Goal: Task Accomplishment & Management: Complete application form

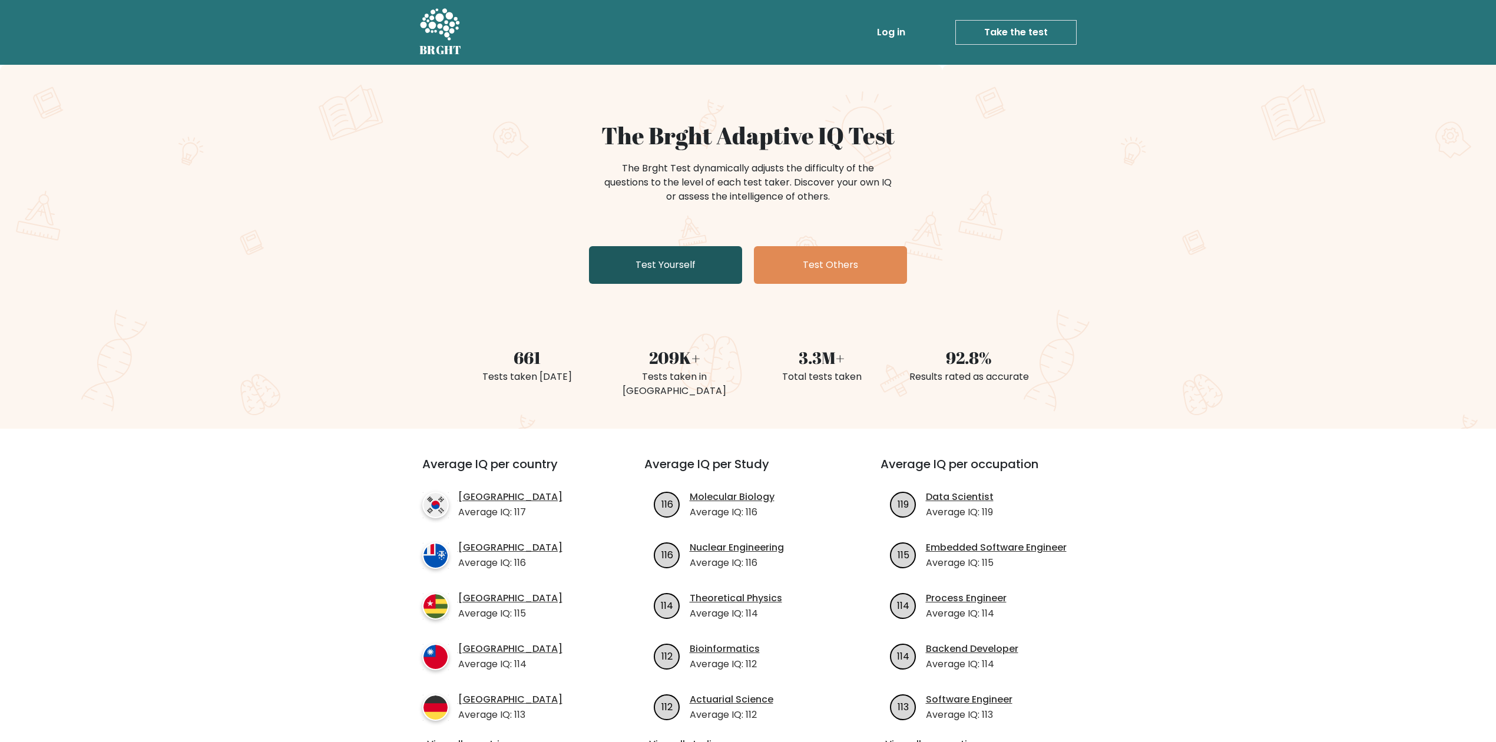
click at [698, 278] on link "Test Yourself" at bounding box center [665, 265] width 153 height 38
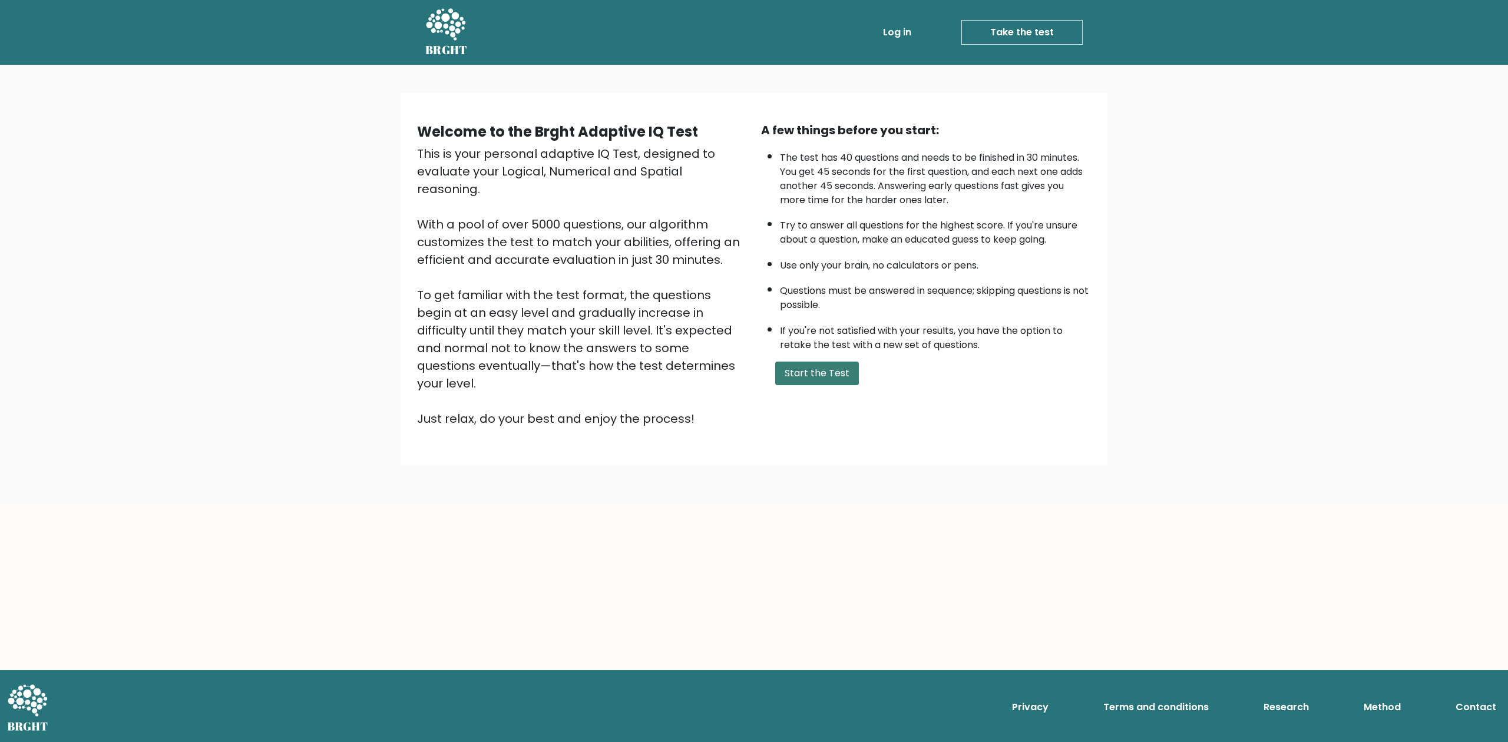
drag, startPoint x: 824, startPoint y: 368, endPoint x: 813, endPoint y: 368, distance: 10.6
click at [823, 368] on button "Start the Test" at bounding box center [817, 374] width 84 height 24
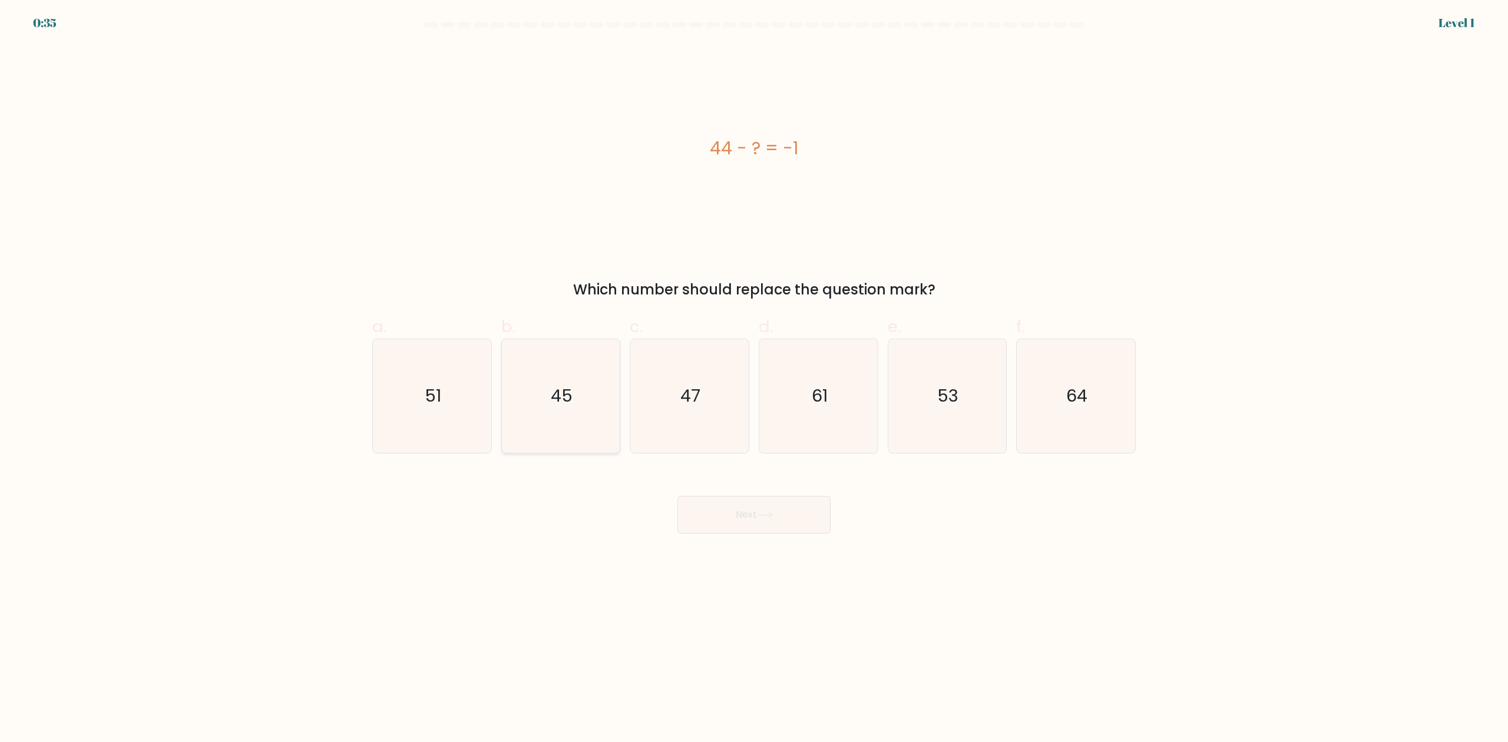
click at [580, 424] on icon "45" at bounding box center [561, 396] width 114 height 114
click at [754, 379] on input "b. 45" at bounding box center [754, 375] width 1 height 8
radio input "true"
click at [778, 517] on button "Next" at bounding box center [754, 515] width 153 height 38
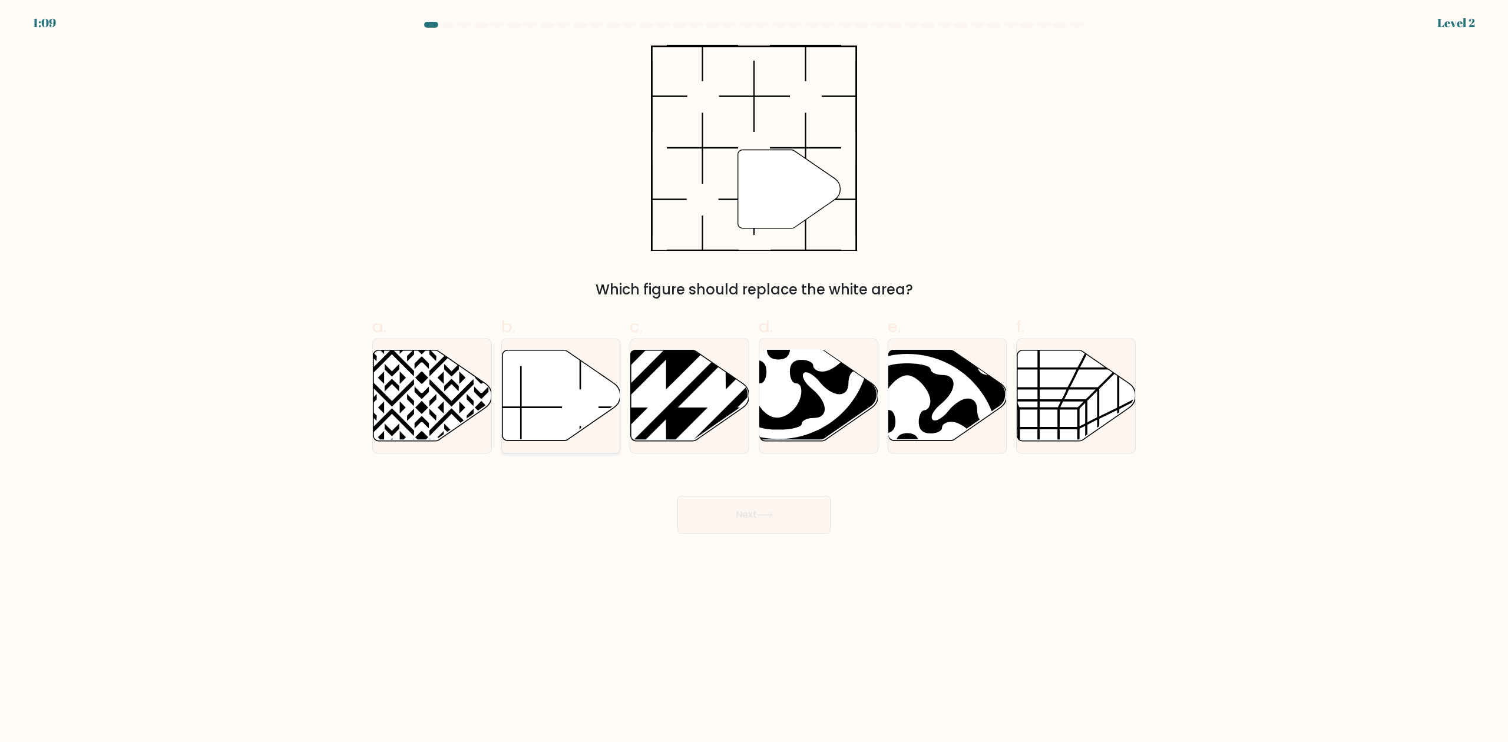
click at [566, 371] on icon at bounding box center [561, 396] width 118 height 91
click at [754, 371] on input "b." at bounding box center [754, 375] width 1 height 8
radio input "true"
click at [749, 522] on button "Next" at bounding box center [754, 515] width 153 height 38
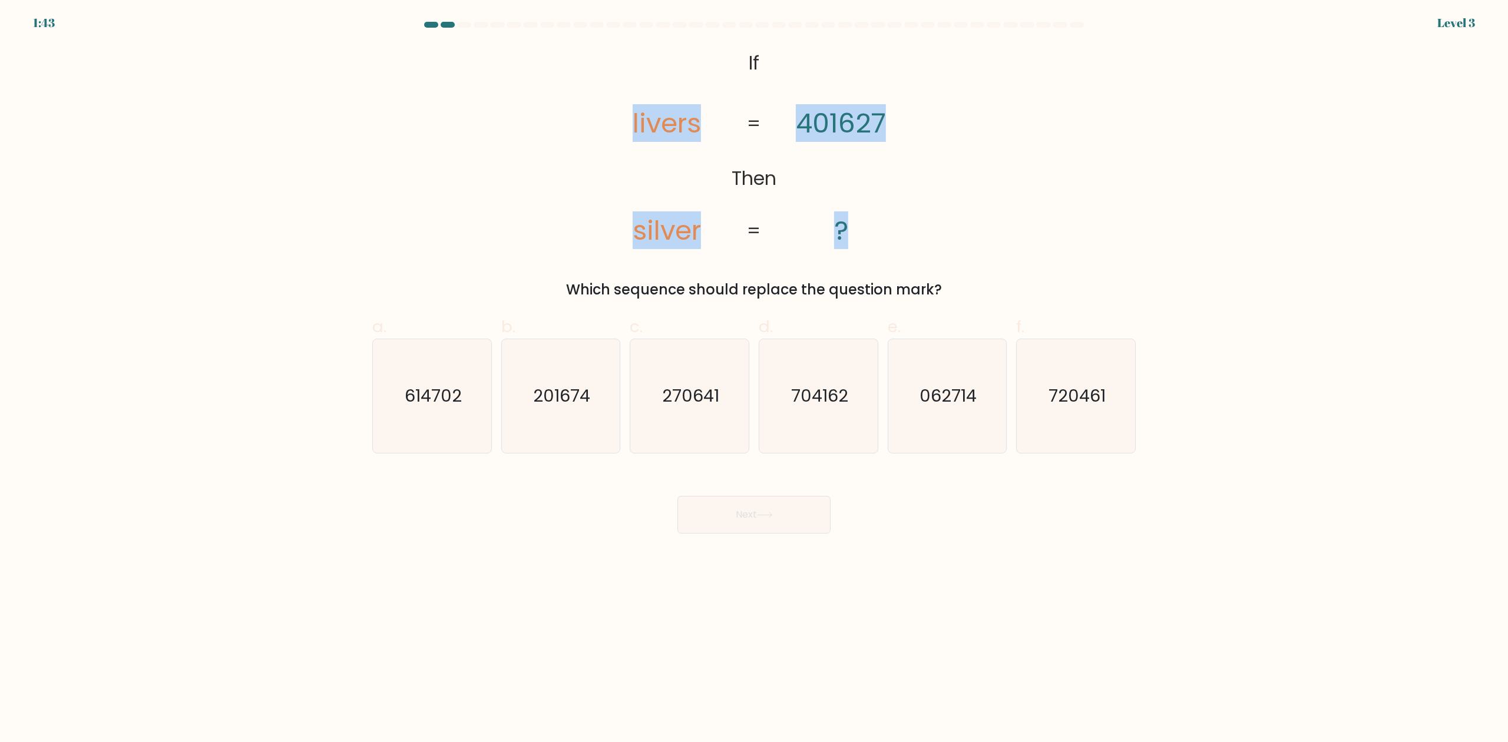
drag, startPoint x: 625, startPoint y: 45, endPoint x: 865, endPoint y: 203, distance: 286.8
click at [865, 203] on icon "@import url('[URL][DOMAIN_NAME]); If Then livers silver 401627 ? = =" at bounding box center [754, 148] width 335 height 206
copy icon "livers silver 401627 ?"
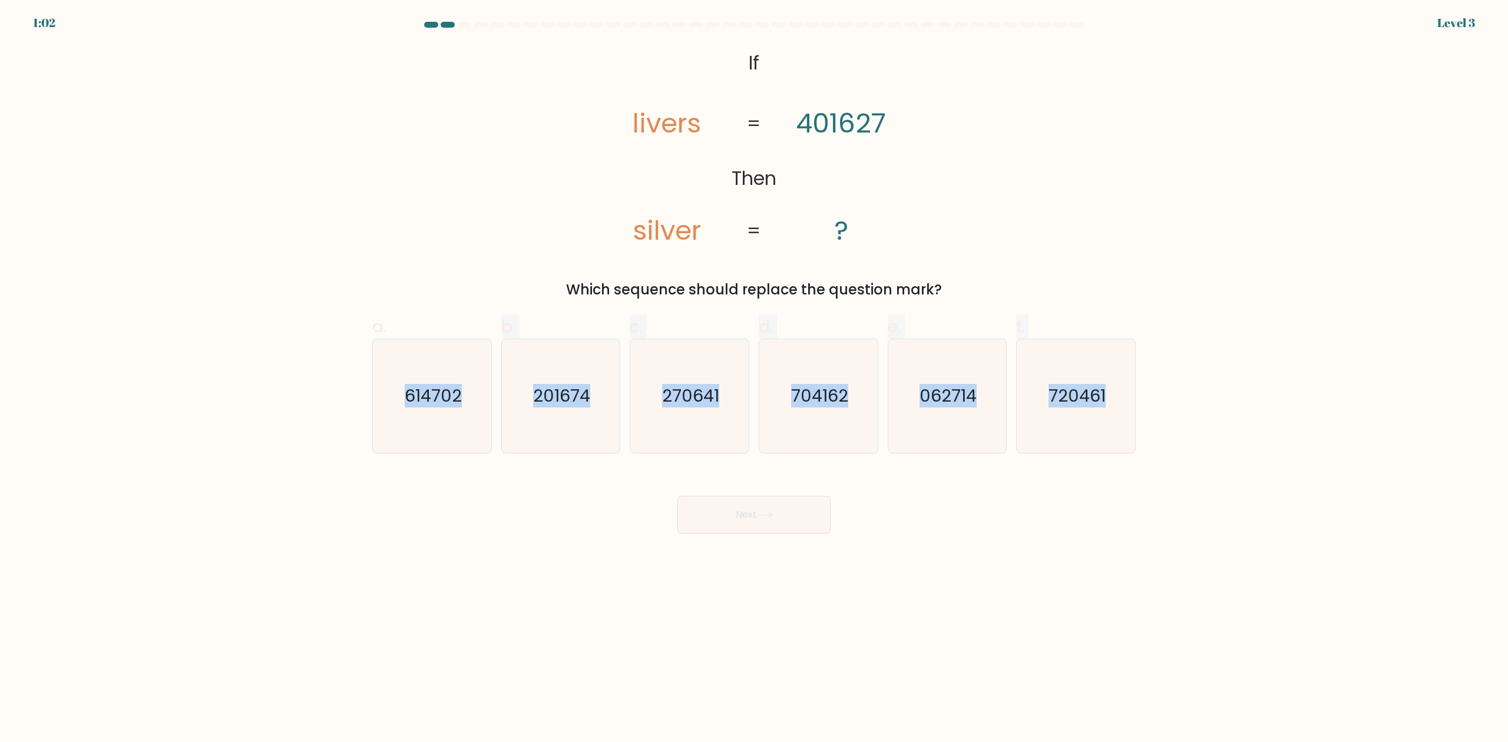
drag, startPoint x: 368, startPoint y: 350, endPoint x: 1229, endPoint y: 385, distance: 862.1
click at [1229, 385] on form "If ?" at bounding box center [754, 278] width 1508 height 512
copy div "614702 b. 201674 c. 270641 d. 704162 e. 062714 f. 720461"
click at [1304, 259] on form "If ?" at bounding box center [754, 278] width 1508 height 512
click at [818, 404] on text "704162" at bounding box center [819, 397] width 57 height 24
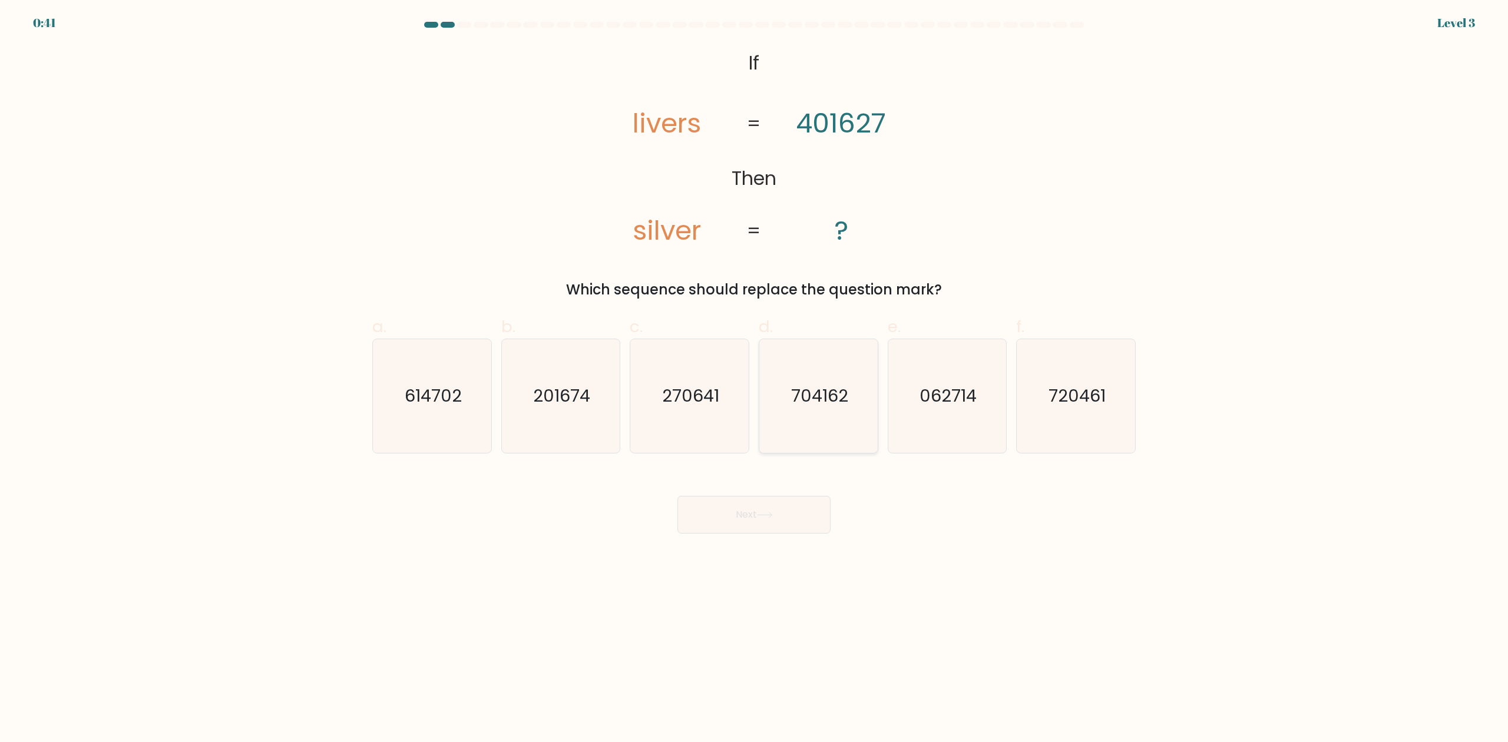
click at [755, 379] on input "d. 704162" at bounding box center [754, 375] width 1 height 8
radio input "true"
click at [745, 526] on button "Next" at bounding box center [754, 515] width 153 height 38
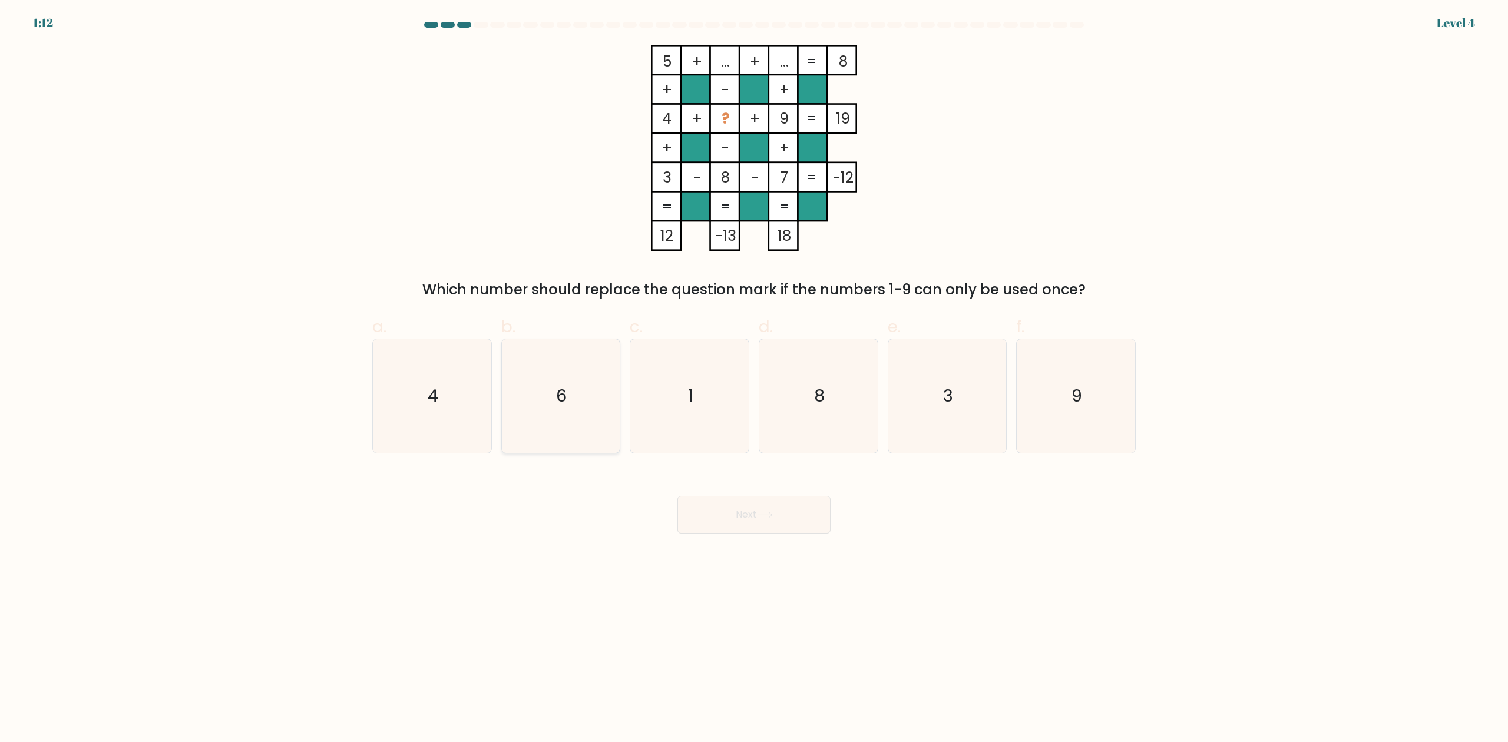
click at [537, 396] on icon "6" at bounding box center [561, 396] width 114 height 114
click at [754, 379] on input "b. 6" at bounding box center [754, 375] width 1 height 8
radio input "true"
click at [741, 527] on button "Next" at bounding box center [754, 515] width 153 height 38
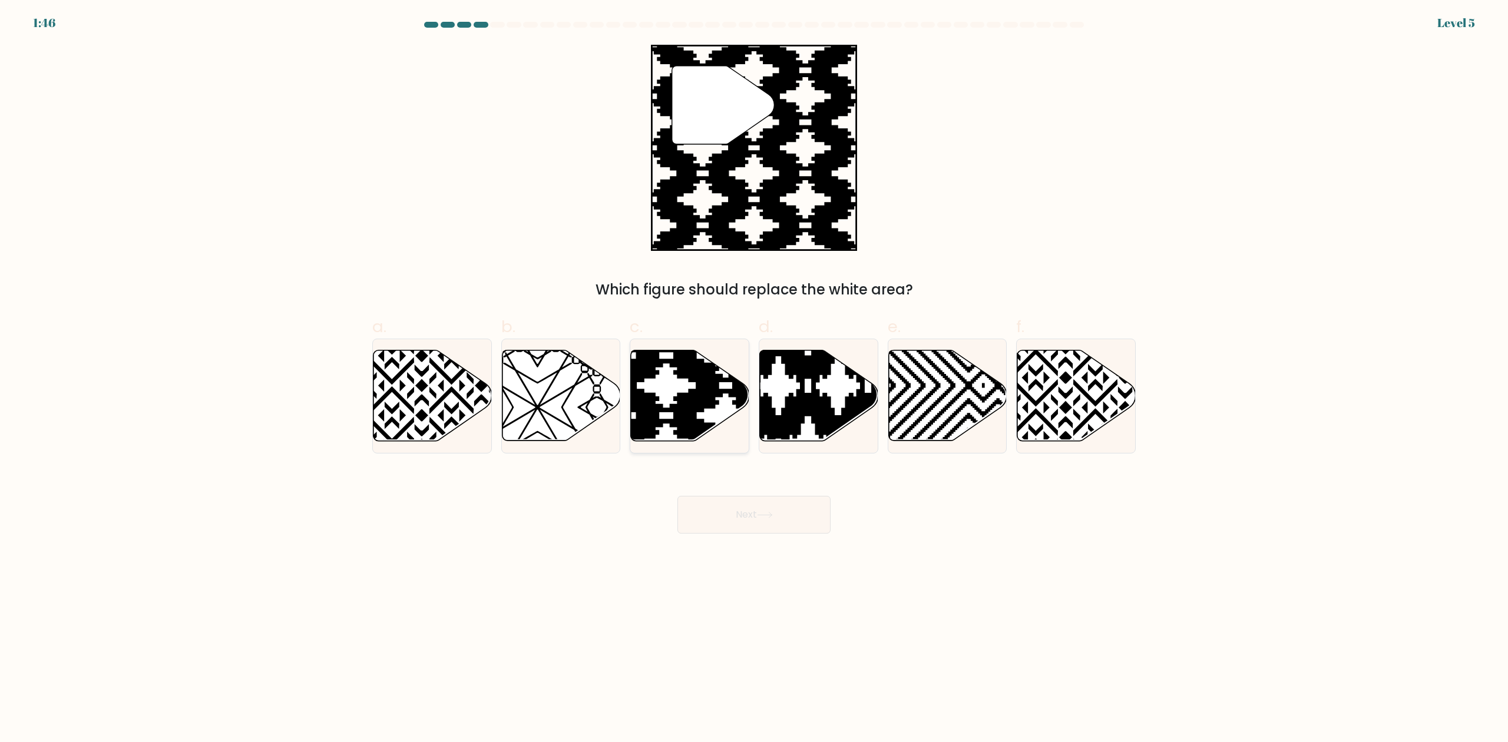
click at [698, 390] on icon at bounding box center [726, 445] width 239 height 239
click at [754, 379] on input "c." at bounding box center [754, 375] width 1 height 8
radio input "true"
click at [759, 523] on button "Next" at bounding box center [754, 515] width 153 height 38
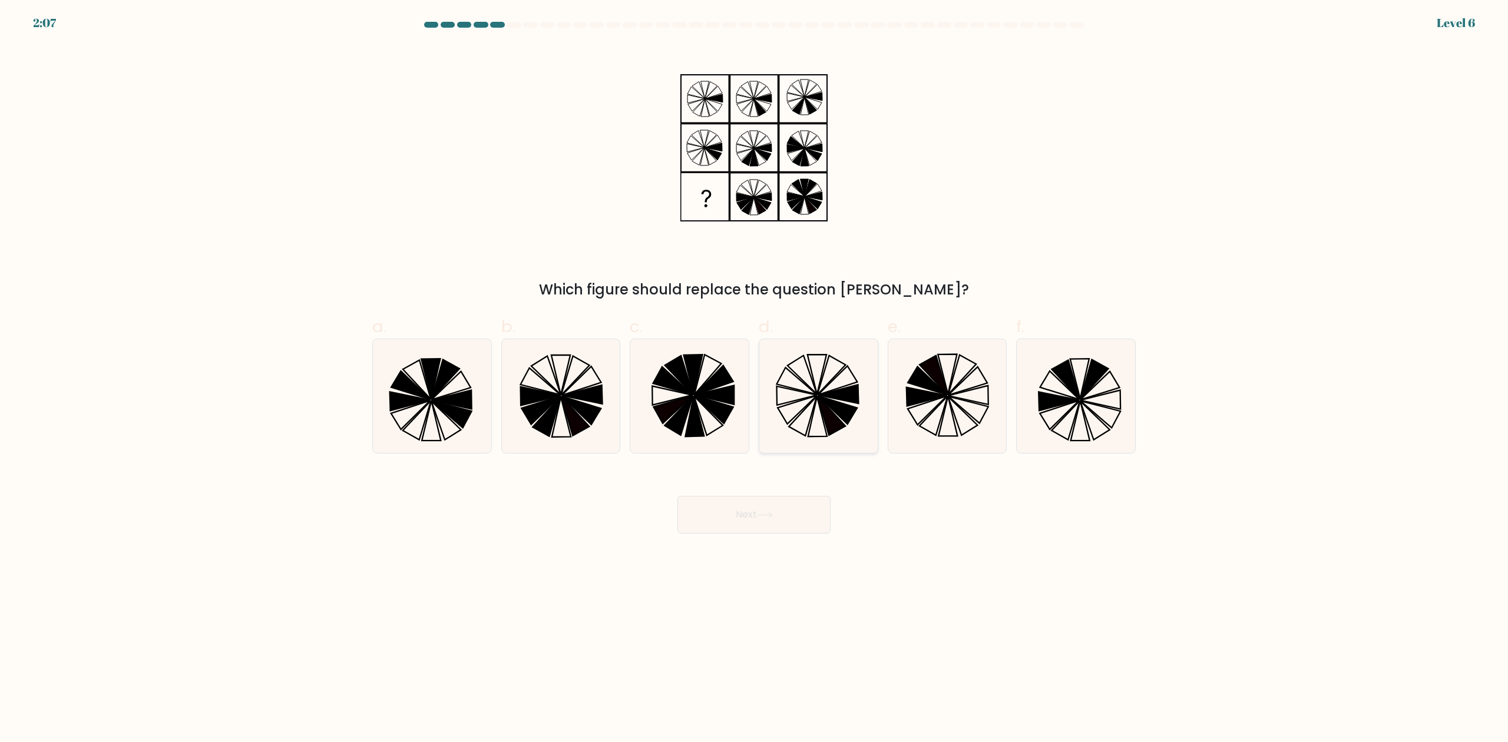
click at [844, 398] on icon at bounding box center [838, 394] width 41 height 19
click at [755, 379] on input "d." at bounding box center [754, 375] width 1 height 8
radio input "true"
click at [799, 528] on button "Next" at bounding box center [754, 515] width 153 height 38
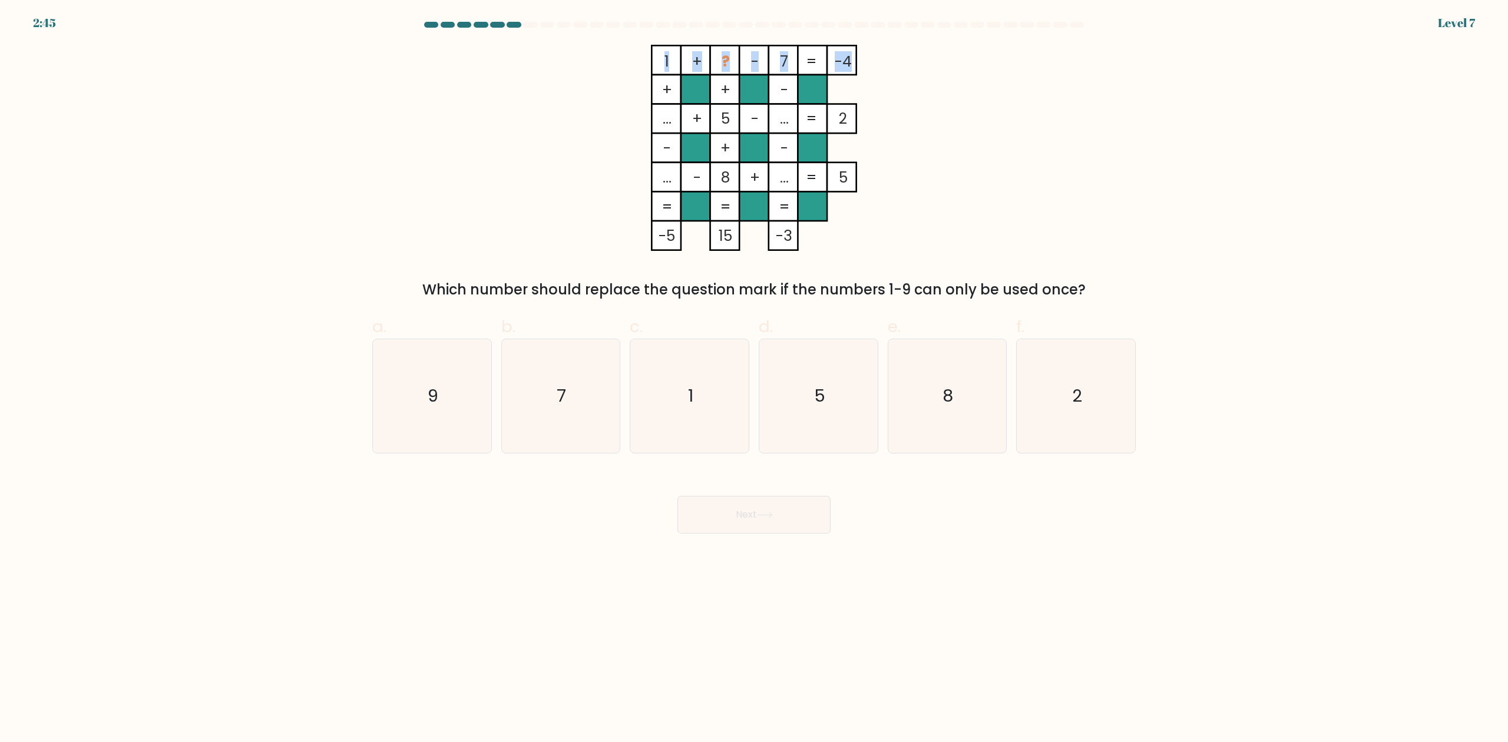
drag, startPoint x: 654, startPoint y: 54, endPoint x: 849, endPoint y: 62, distance: 195.2
click at [849, 62] on icon "1 + ? - 7 -4 + + - ... + 5 - ... 2 - + - ... - 8 + ... = 5 = = = = -5 15 -3 =" at bounding box center [753, 148] width 353 height 206
click at [906, 48] on icon "1 + ? - 7 -4 + + - ... + 5 - ... 2 - + - ... - 8 + ... = 5 = = = = -5 15 -3 =" at bounding box center [753, 148] width 353 height 206
click at [563, 422] on icon "7" at bounding box center [561, 396] width 114 height 114
click at [754, 379] on input "b. 7" at bounding box center [754, 375] width 1 height 8
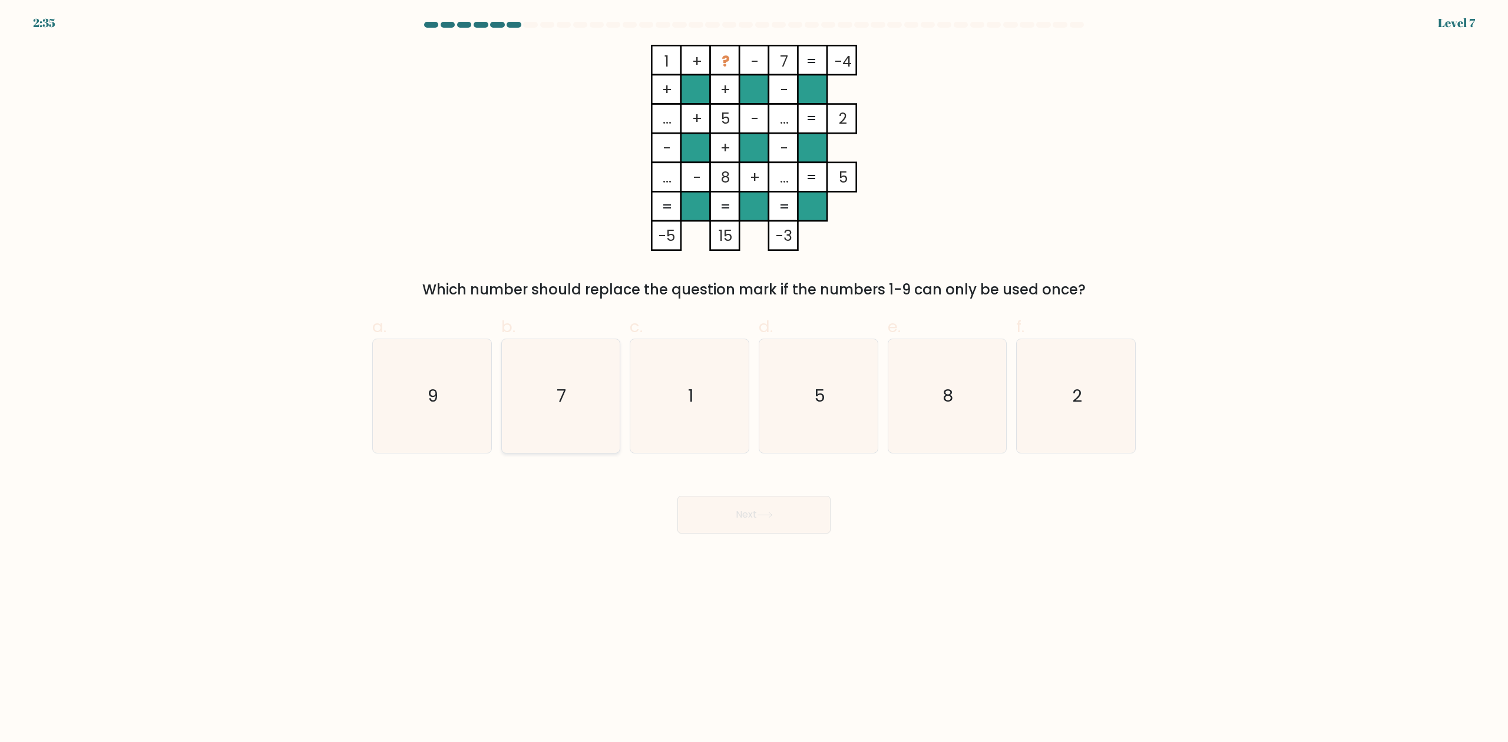
radio input "true"
click at [762, 521] on button "Next" at bounding box center [754, 515] width 153 height 38
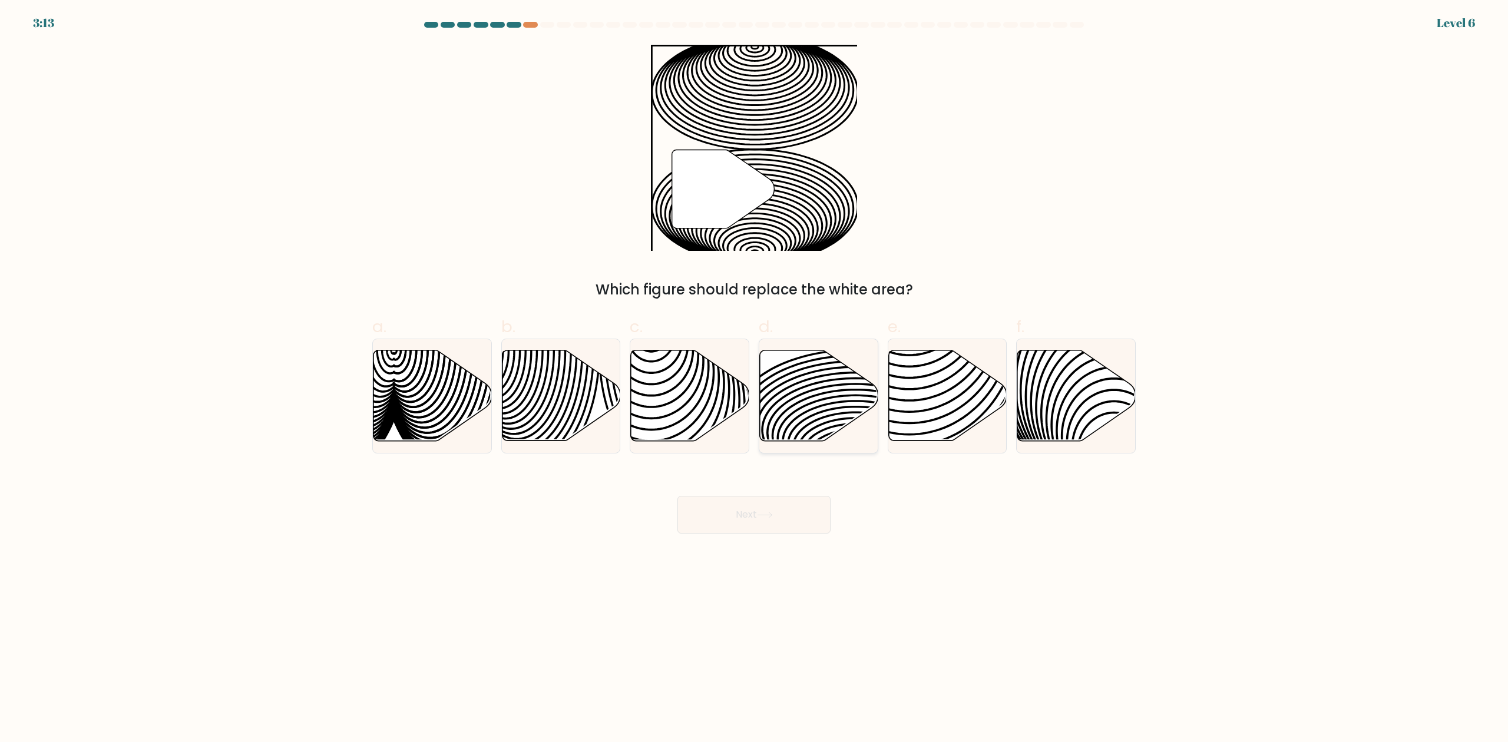
click at [802, 422] on icon at bounding box center [855, 409] width 239 height 119
click at [755, 379] on input "d." at bounding box center [754, 375] width 1 height 8
radio input "true"
click at [807, 526] on button "Next" at bounding box center [754, 515] width 153 height 38
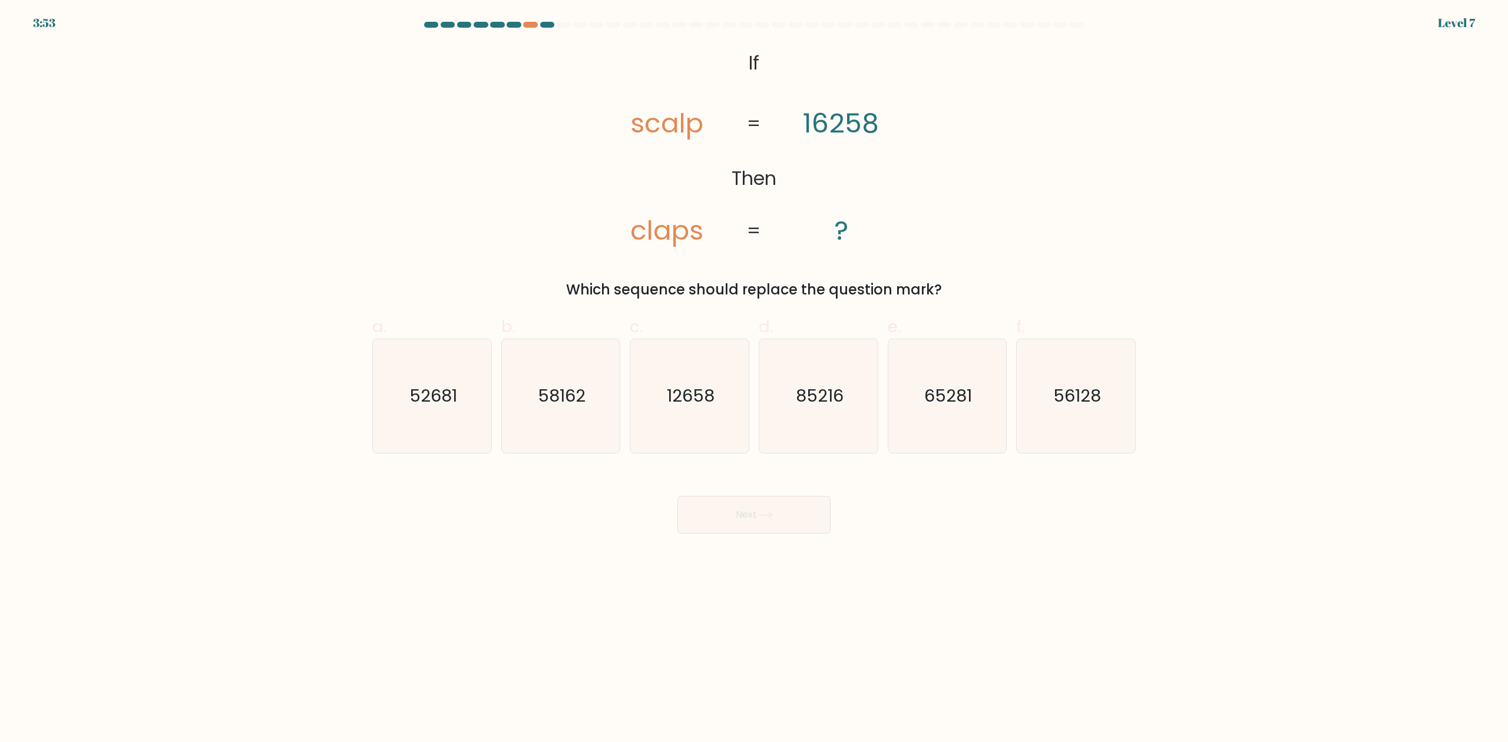
drag, startPoint x: 661, startPoint y: 114, endPoint x: 1110, endPoint y: 285, distance: 480.4
click at [941, 295] on div "@import url('[URL][DOMAIN_NAME]); If Then scalp claps 16258 ? = = Which sequenc…" at bounding box center [754, 173] width 778 height 256
copy div "scalp claps 16258 ? = = Which sequence should replace the question mark?"
drag, startPoint x: 351, startPoint y: 386, endPoint x: 603, endPoint y: 368, distance: 252.9
click at [619, 372] on form "If ?" at bounding box center [754, 278] width 1508 height 512
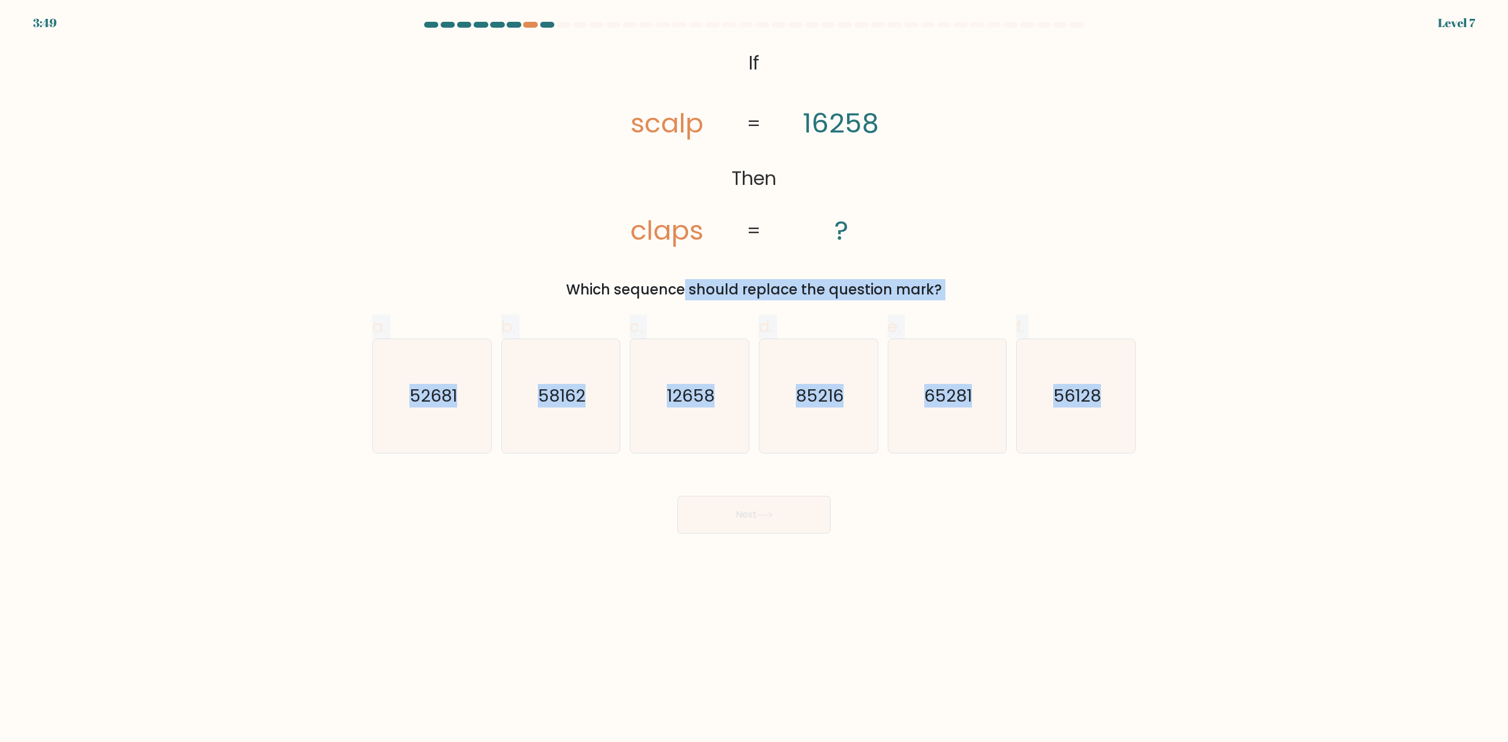
drag, startPoint x: 341, startPoint y: 283, endPoint x: 1190, endPoint y: 377, distance: 854.8
click at [1143, 376] on form "If ?" at bounding box center [754, 278] width 1508 height 512
copy form "Which sequence should replace the question mark? a. 52681 b. 58162 c. 12658 d. …"
